Goal: Task Accomplishment & Management: Complete application form

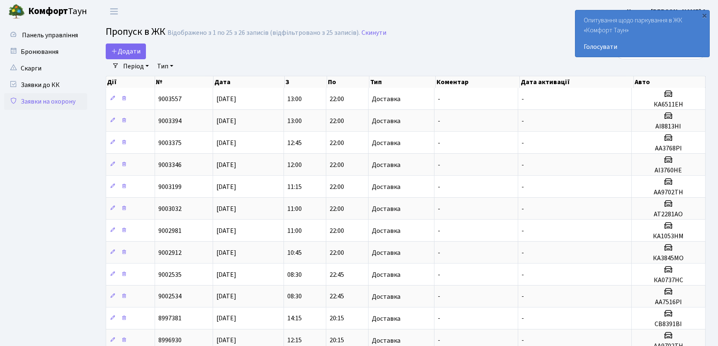
select select "25"
click at [135, 49] on span "Додати" at bounding box center [125, 51] width 29 height 9
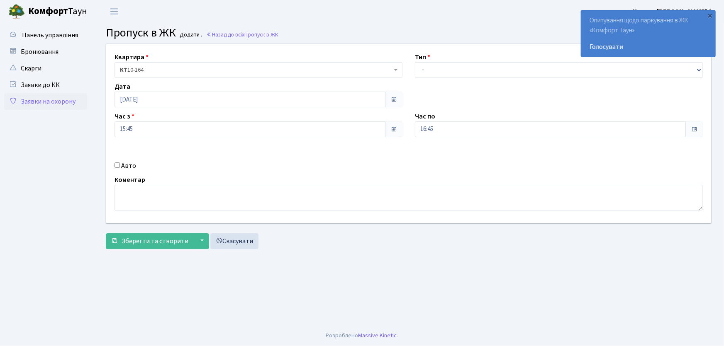
select select "1"
click at [415, 62] on select "- Доставка Таксі Гості Сервіс" at bounding box center [559, 70] width 288 height 16
click at [390, 131] on div "Квартира <b>КТ</b>&nbsp;&nbsp;&nbsp;&nbsp;10-164 КТ 10-164 Тип - Доставка Таксі…" at bounding box center [408, 133] width 617 height 179
type input "22:00"
click at [118, 166] on input "Авто" at bounding box center [116, 165] width 5 height 5
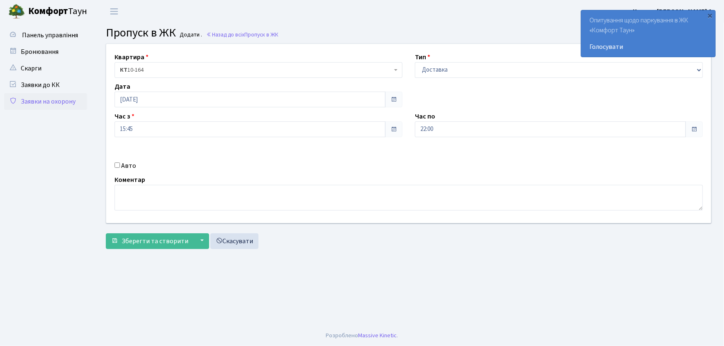
checkbox input "true"
type input "ав6096іе"
click at [106, 234] on button "Зберегти та створити" at bounding box center [150, 242] width 88 height 16
click at [78, 95] on link "Заявки на охорону" at bounding box center [45, 101] width 83 height 17
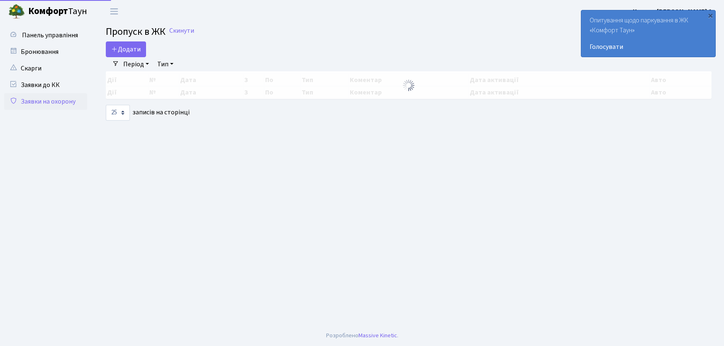
select select "25"
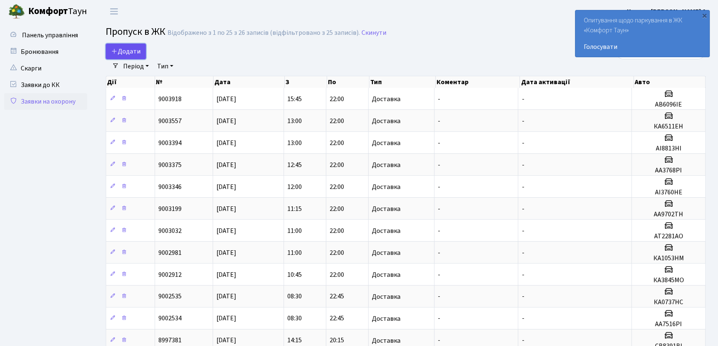
click at [115, 49] on icon at bounding box center [114, 51] width 7 height 7
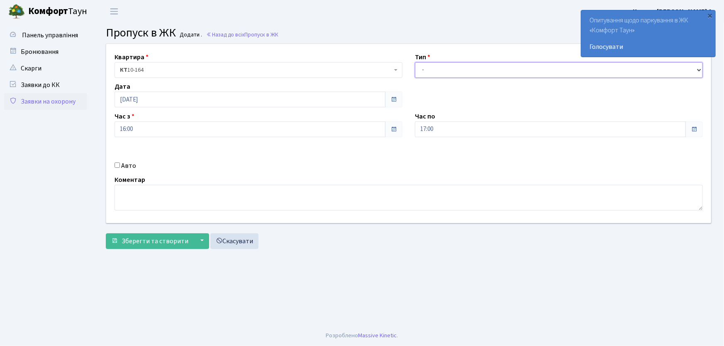
drag, startPoint x: 0, startPoint y: 0, endPoint x: 434, endPoint y: 75, distance: 440.7
click at [427, 69] on select "- Доставка Таксі Гості Сервіс" at bounding box center [559, 70] width 288 height 16
select select "1"
click at [415, 62] on select "- Доставка Таксі Гості Сервіс" at bounding box center [559, 70] width 288 height 16
drag, startPoint x: 421, startPoint y: 134, endPoint x: 394, endPoint y: 137, distance: 27.1
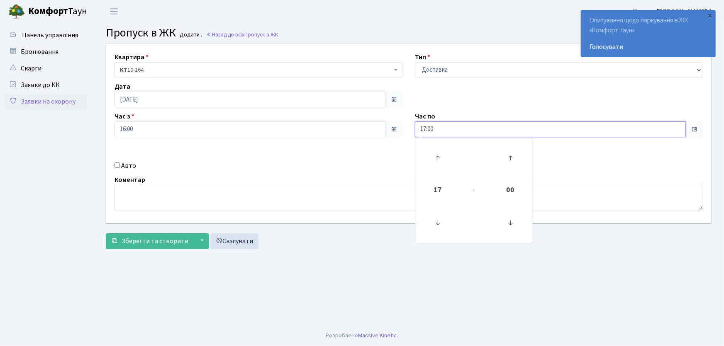
click at [394, 137] on div "Квартира <b>КТ</b>&nbsp;&nbsp;&nbsp;&nbsp;10-164 КТ 10-164 Тип - Доставка Таксі…" at bounding box center [408, 133] width 617 height 179
type input "22:00"
click at [117, 163] on input "Авто" at bounding box center [116, 165] width 5 height 5
checkbox input "true"
type input "АА7563ІО"
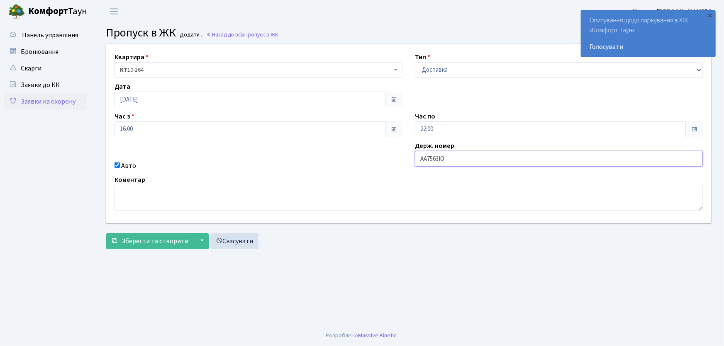
click at [106, 234] on button "Зберегти та створити" at bounding box center [150, 242] width 88 height 16
click at [65, 101] on link "Заявки на охорону" at bounding box center [45, 101] width 83 height 17
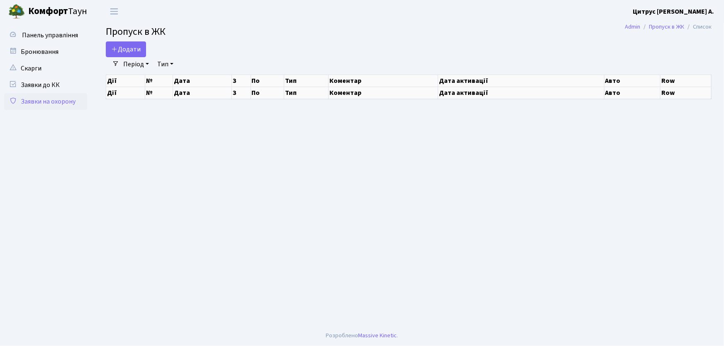
select select "25"
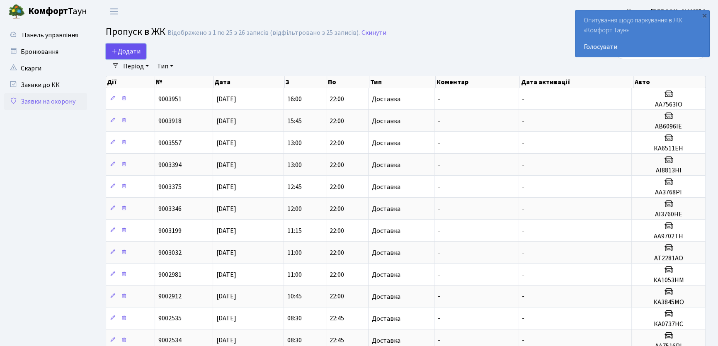
click at [122, 55] on span "Додати" at bounding box center [125, 51] width 29 height 9
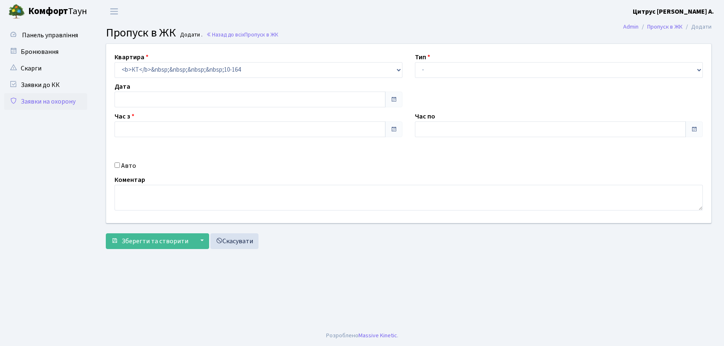
click at [439, 66] on select "- Доставка Таксі Гості Сервіс" at bounding box center [559, 70] width 288 height 16
type input "[DATE]"
type input "16:15"
type input "17:15"
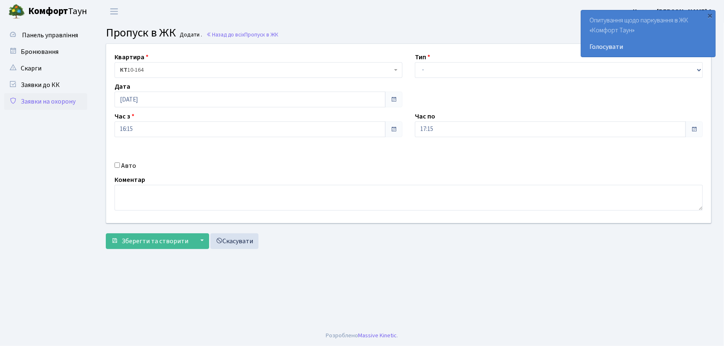
select select "1"
click at [415, 62] on select "- Доставка Таксі Гості Сервіс" at bounding box center [559, 70] width 288 height 16
drag, startPoint x: 410, startPoint y: 133, endPoint x: 407, endPoint y: 129, distance: 4.7
click at [406, 132] on div "Квартира <b>КТ</b>&nbsp;&nbsp;&nbsp;&nbsp;10-164 КТ 10-164 Тип - Доставка Таксі…" at bounding box center [408, 133] width 617 height 179
type input "22:00"
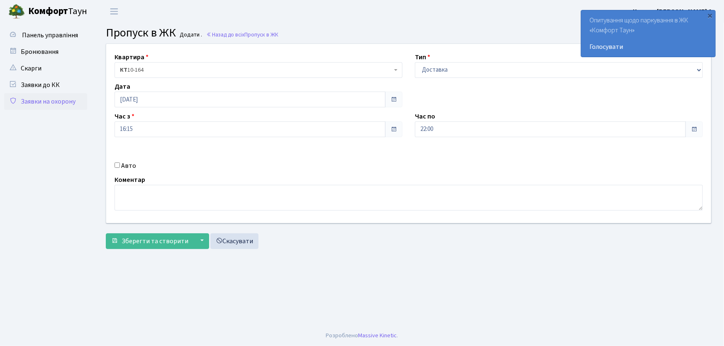
click at [116, 165] on input "Авто" at bounding box center [116, 165] width 5 height 5
checkbox input "true"
type input "ка3252рс"
click at [106, 234] on button "Зберегти та створити" at bounding box center [150, 242] width 88 height 16
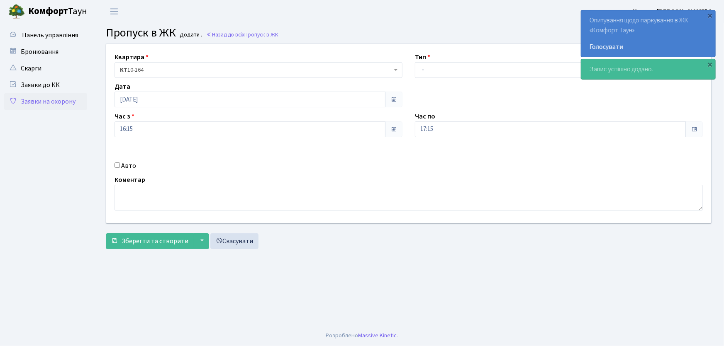
click at [62, 106] on link "Заявки на охорону" at bounding box center [45, 101] width 83 height 17
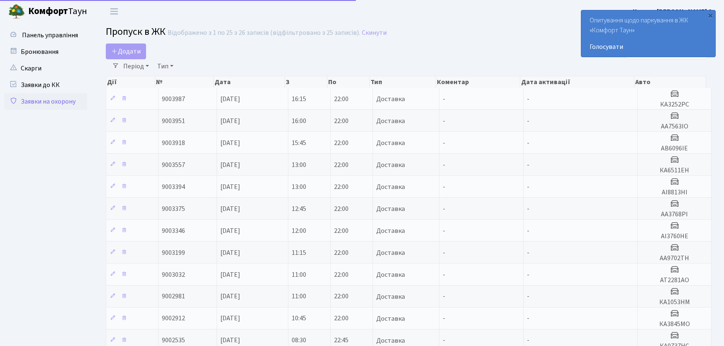
select select "25"
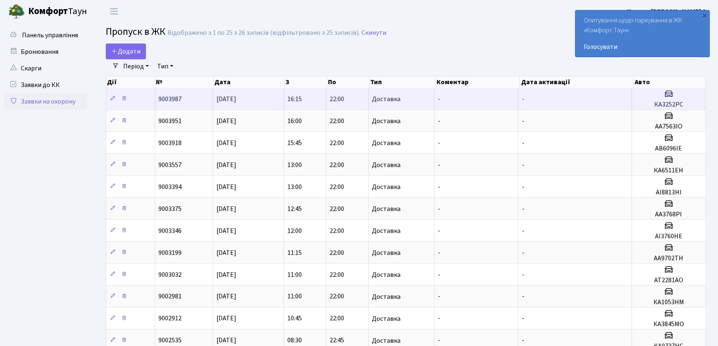
click at [327, 102] on td "22:00" at bounding box center [347, 99] width 42 height 22
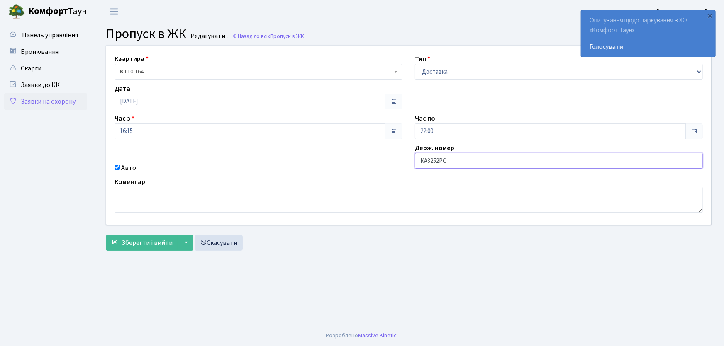
click at [428, 161] on input "КА3252РС" at bounding box center [559, 161] width 288 height 16
type input "КА5232РС"
click at [106, 235] on button "Зберегти і вийти" at bounding box center [142, 243] width 72 height 16
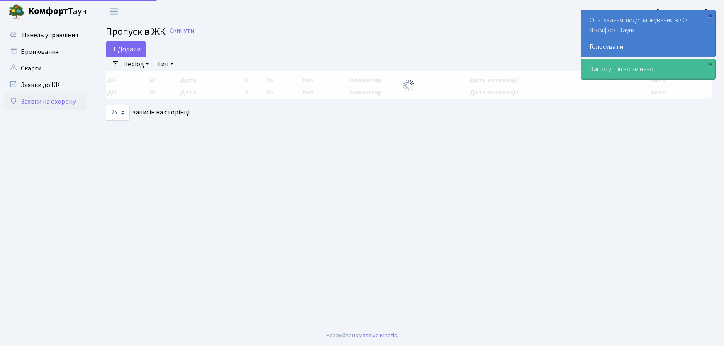
select select "25"
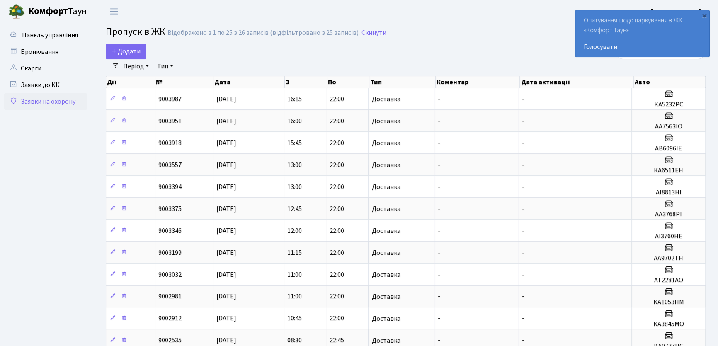
click at [462, 41] on main "Admin Пропуск в ЖК Список Пропуск в [GEOGRAPHIC_DATA] Відображено з 1 по 25 з 2…" at bounding box center [405, 348] width 625 height 650
